Goal: Task Accomplishment & Management: Manage account settings

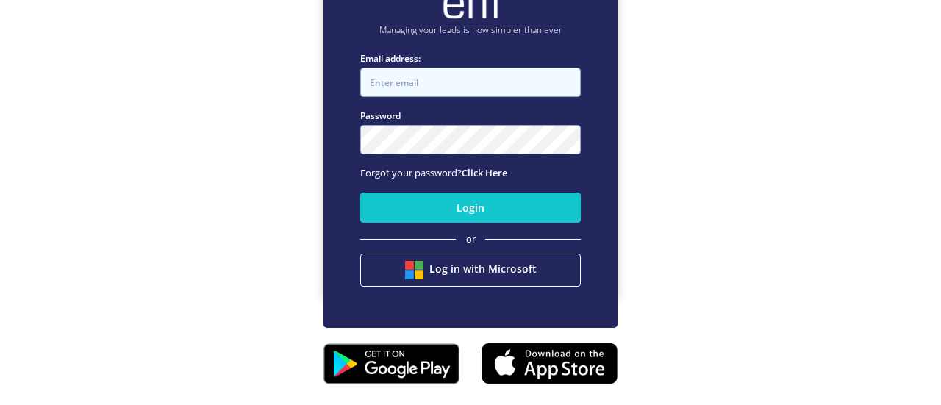
type input "[PERSON_NAME][EMAIL_ADDRESS][DOMAIN_NAME]"
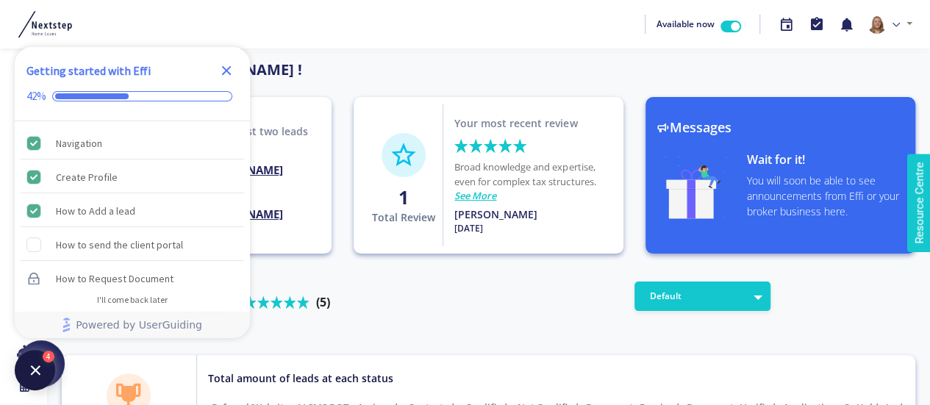
click at [226, 70] on icon "Close Checklist" at bounding box center [227, 71] width 10 height 10
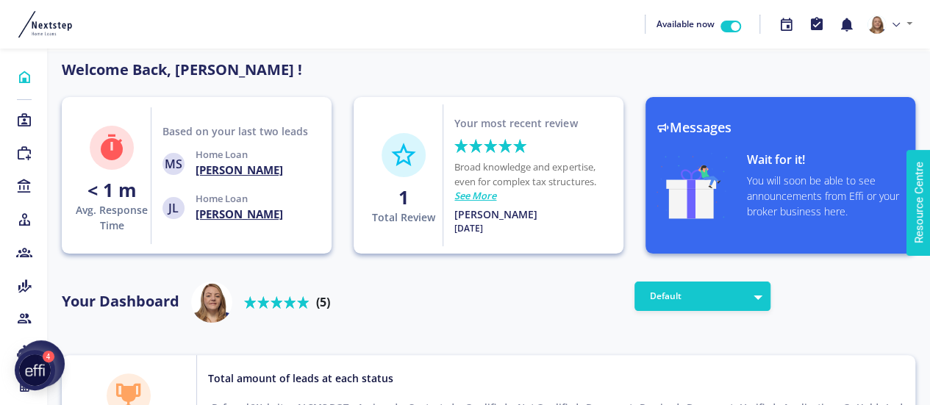
scroll to position [132, 235]
click at [27, 121] on icon at bounding box center [24, 120] width 16 height 15
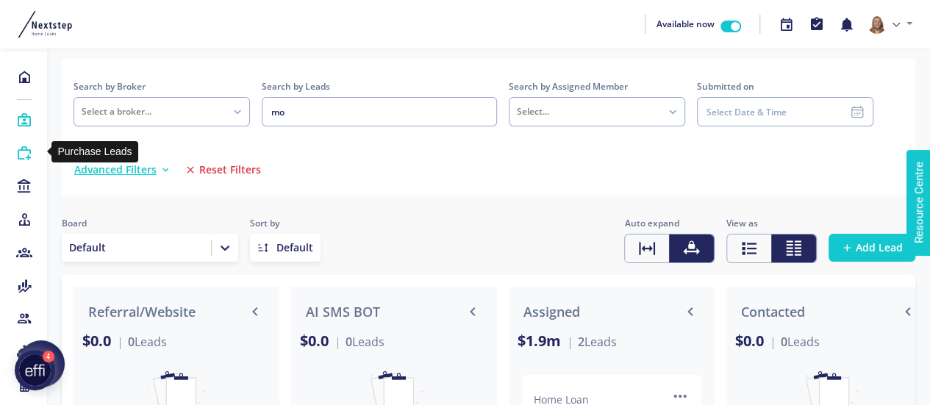
click at [26, 152] on icon at bounding box center [24, 153] width 16 height 15
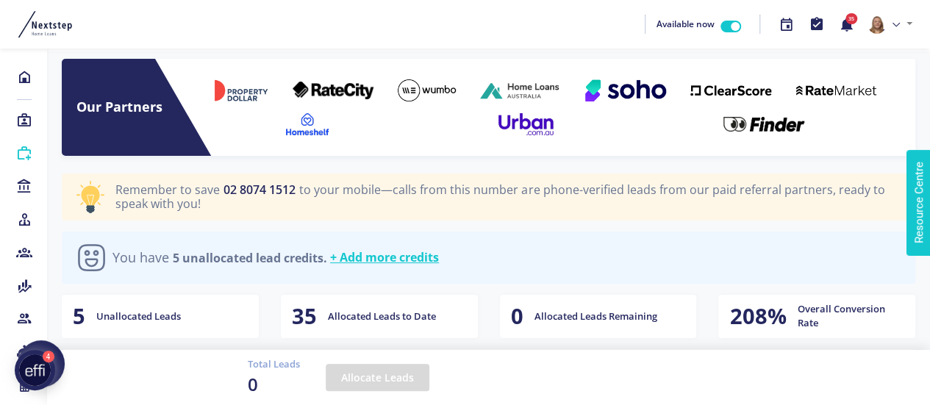
scroll to position [107, 0]
